Goal: Navigation & Orientation: Go to known website

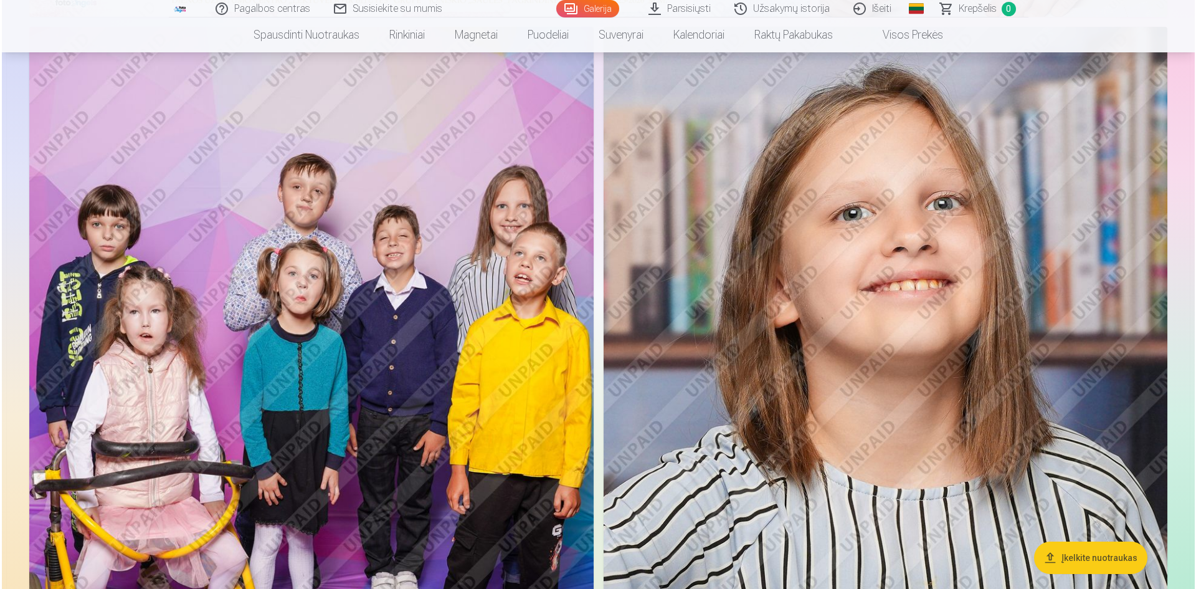
scroll to position [1433, 0]
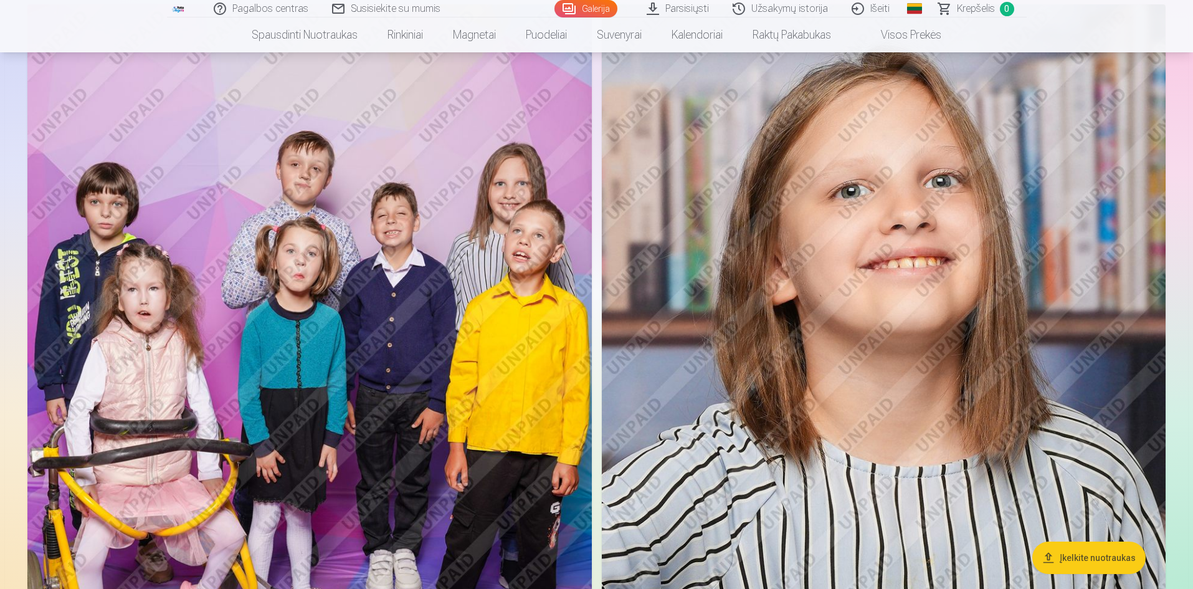
click at [362, 373] on img at bounding box center [309, 427] width 564 height 847
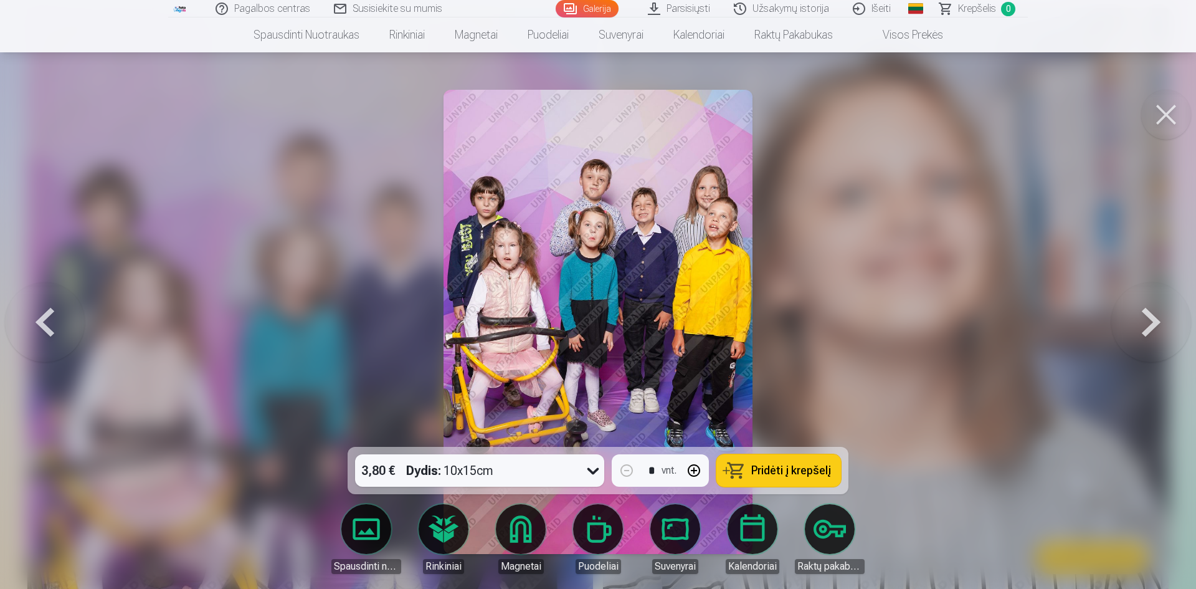
click at [1155, 116] on button at bounding box center [1166, 115] width 50 height 50
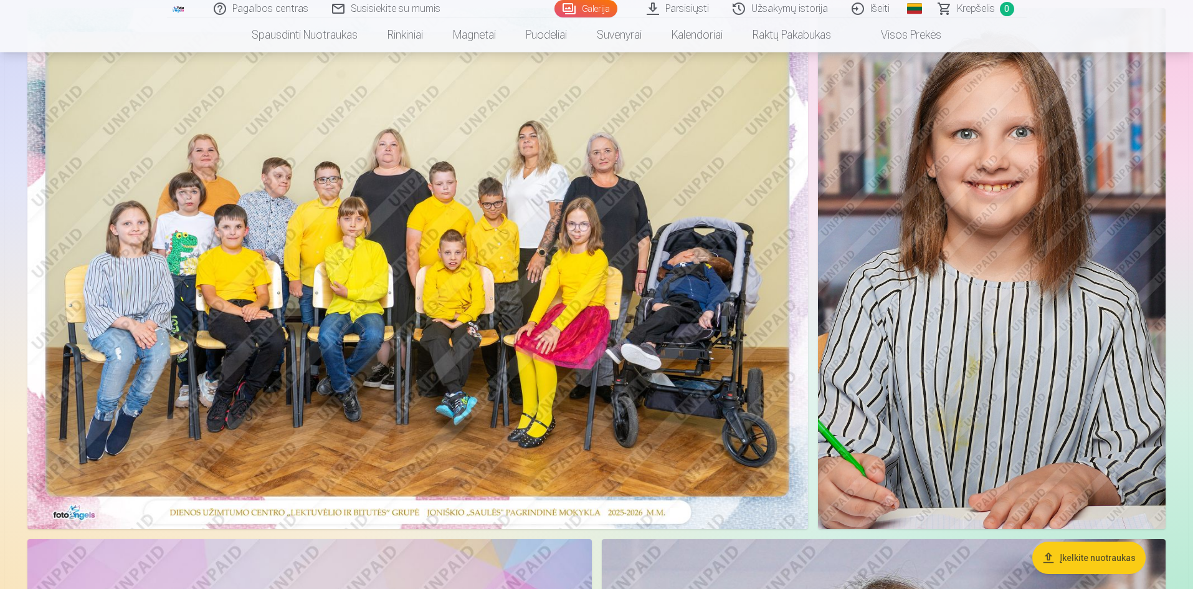
scroll to position [1429, 0]
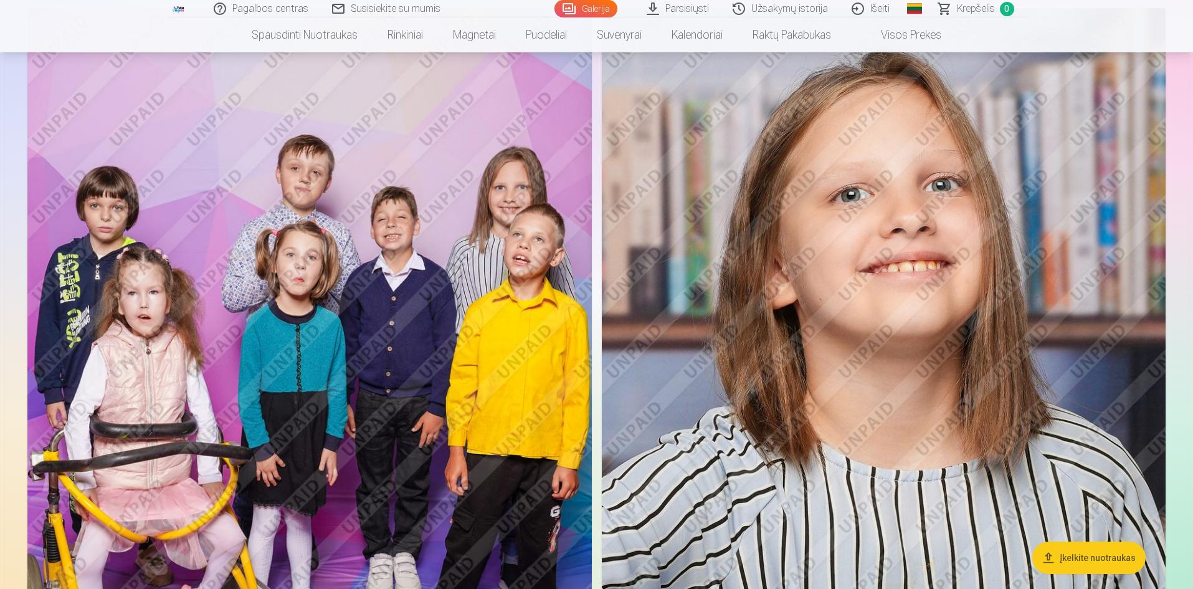
click at [870, 11] on link "Išeiti" at bounding box center [871, 8] width 62 height 17
